Goal: Information Seeking & Learning: Learn about a topic

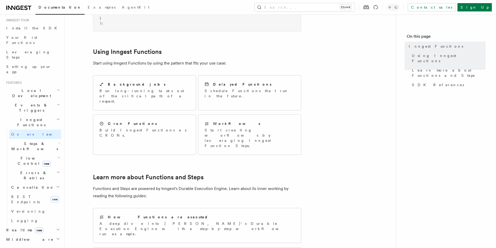
scroll to position [52, 0]
click at [39, 225] on h2 "Realtime new" at bounding box center [32, 229] width 57 height 9
click at [32, 246] on span "React hooks / Next.js" at bounding box center [34, 250] width 46 height 9
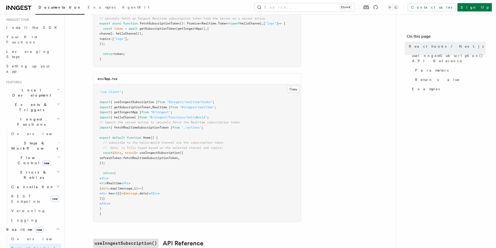
scroll to position [182, 0]
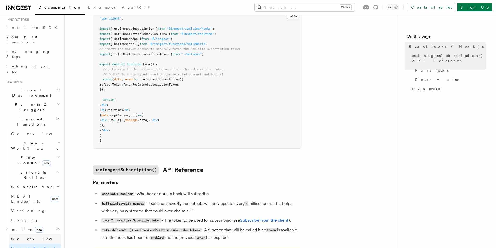
click at [31, 234] on link "Overview" at bounding box center [35, 238] width 52 height 9
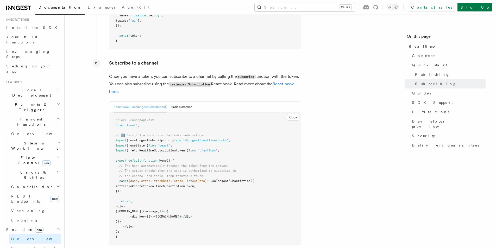
scroll to position [78, 0]
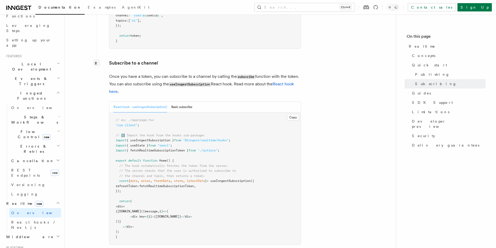
click at [57, 236] on icon "button" at bounding box center [58, 236] width 3 height 1
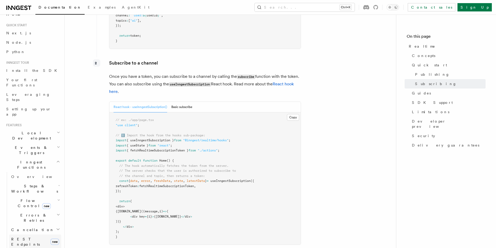
scroll to position [0, 0]
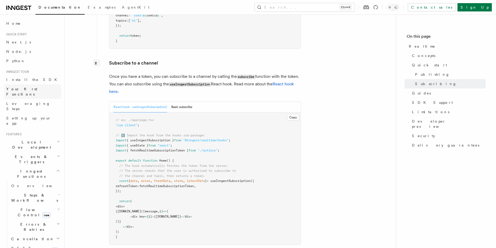
click at [36, 87] on span "Your first Functions" at bounding box center [21, 91] width 31 height 9
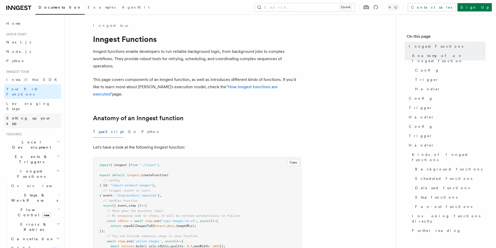
click at [34, 116] on span "Setting up your app" at bounding box center [28, 120] width 45 height 9
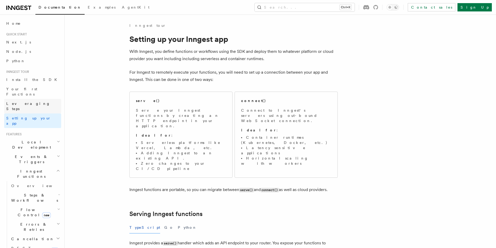
click at [36, 99] on link "Leveraging Steps" at bounding box center [32, 106] width 57 height 15
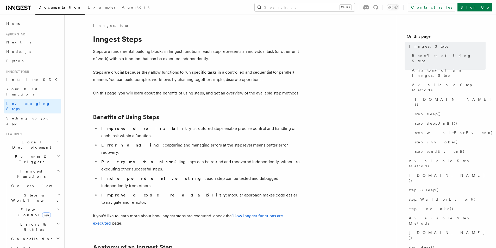
click at [46, 137] on h2 "Local Development" at bounding box center [32, 144] width 57 height 15
click at [45, 152] on h2 "Events & Triggers" at bounding box center [32, 159] width 57 height 15
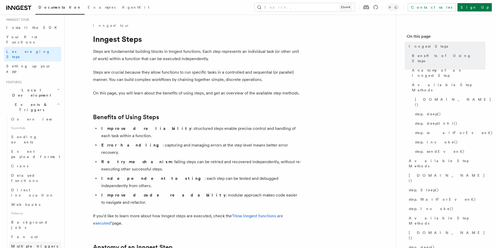
click at [34, 244] on span "Multiple triggers & wildcards" at bounding box center [35, 248] width 49 height 9
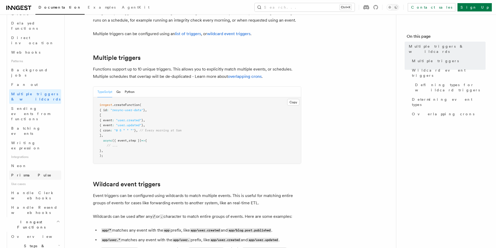
scroll to position [208, 0]
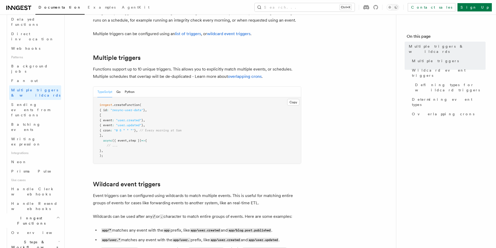
click at [27, 239] on span "Steps & Workflows" at bounding box center [33, 244] width 49 height 10
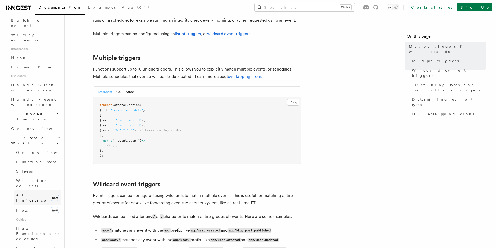
click at [30, 193] on span "AI Inference" at bounding box center [31, 197] width 30 height 9
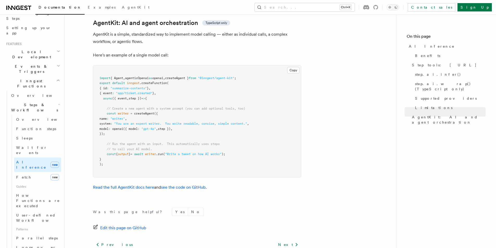
scroll to position [78, 0]
